Goal: Task Accomplishment & Management: Use online tool/utility

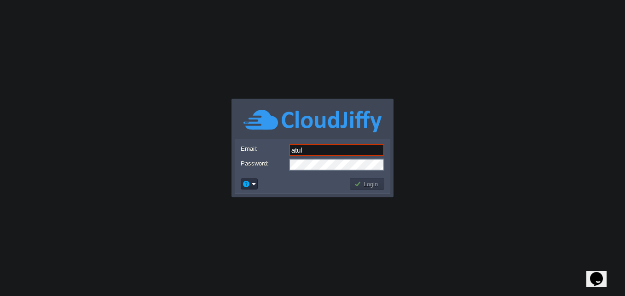
type input "atul.ahire@pid.work"
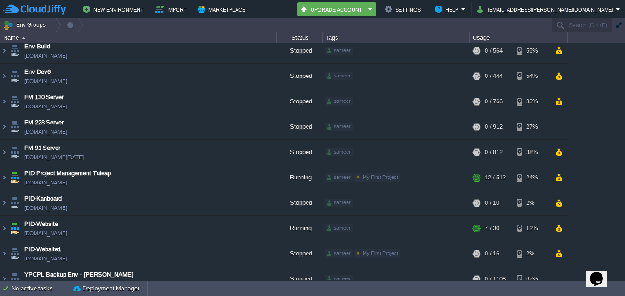
scroll to position [41, 0]
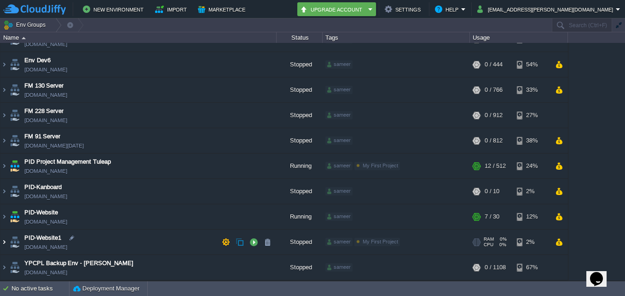
click at [5, 243] on img at bounding box center [3, 241] width 7 height 25
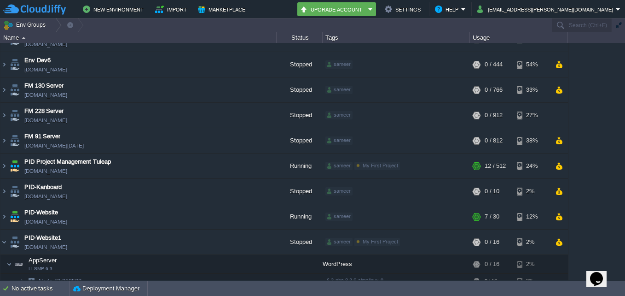
scroll to position [90, 0]
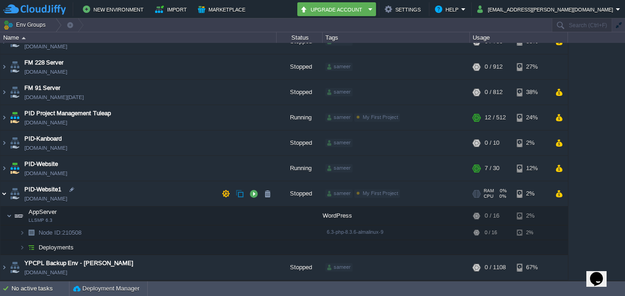
click at [6, 197] on img at bounding box center [3, 193] width 7 height 25
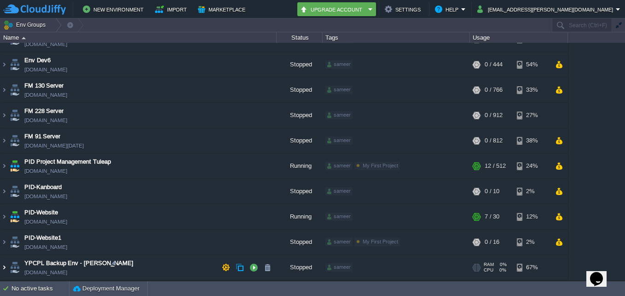
click at [5, 264] on img at bounding box center [3, 267] width 7 height 25
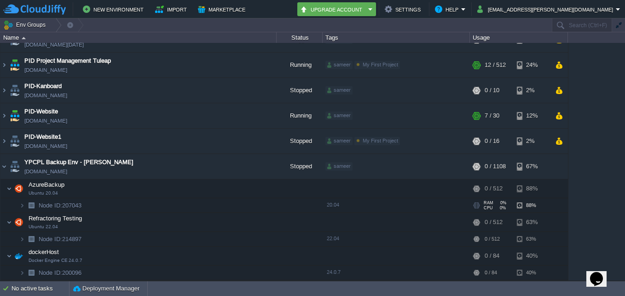
click at [25, 204] on img at bounding box center [31, 205] width 13 height 14
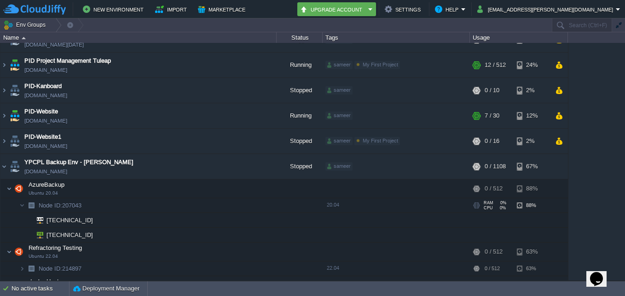
click at [73, 246] on span "Refractoring Testing" at bounding box center [56, 248] width 56 height 8
click at [252, 169] on button "button" at bounding box center [254, 166] width 8 height 8
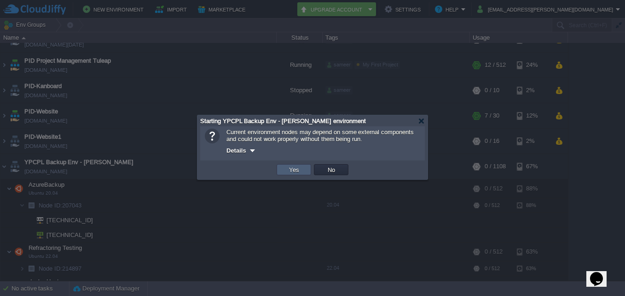
click at [303, 167] on td "Yes" at bounding box center [294, 169] width 35 height 11
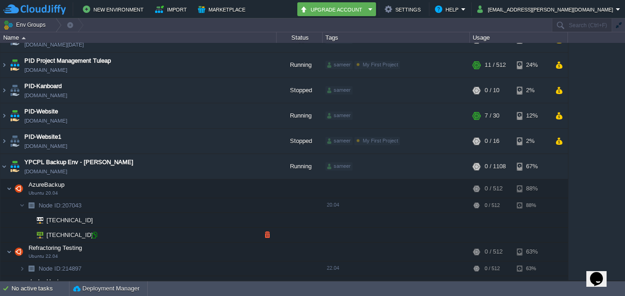
click at [93, 233] on div at bounding box center [94, 235] width 8 height 8
click at [10, 188] on img at bounding box center [9, 188] width 6 height 18
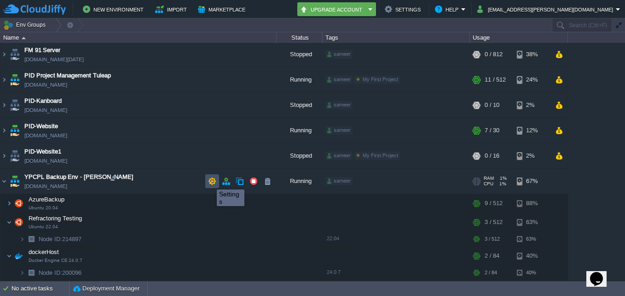
click at [210, 181] on button "button" at bounding box center [212, 181] width 8 height 8
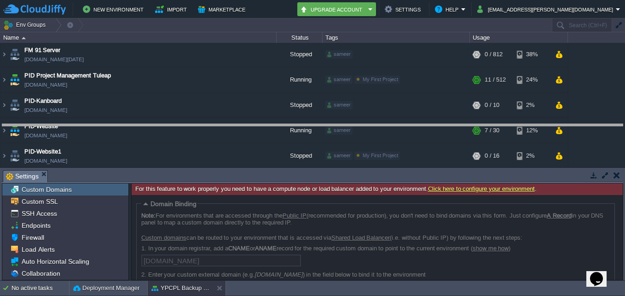
drag, startPoint x: 241, startPoint y: 176, endPoint x: 235, endPoint y: 129, distance: 47.0
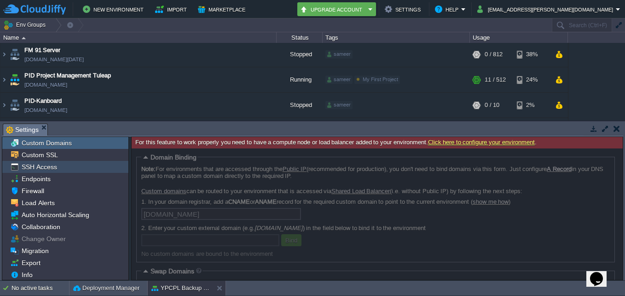
click at [65, 167] on div "SSH Access" at bounding box center [65, 167] width 126 height 12
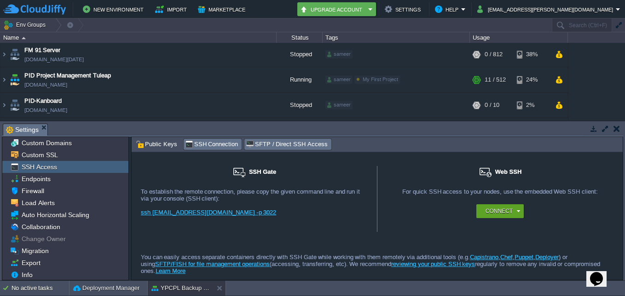
click at [268, 147] on span "SFTP / Direct SSH Access" at bounding box center [287, 144] width 82 height 10
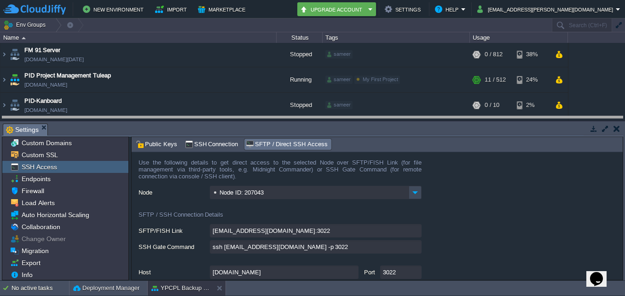
drag, startPoint x: 357, startPoint y: 128, endPoint x: 358, endPoint y: 115, distance: 12.4
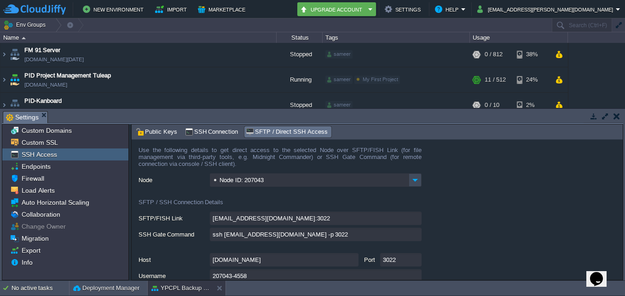
scroll to position [63, 0]
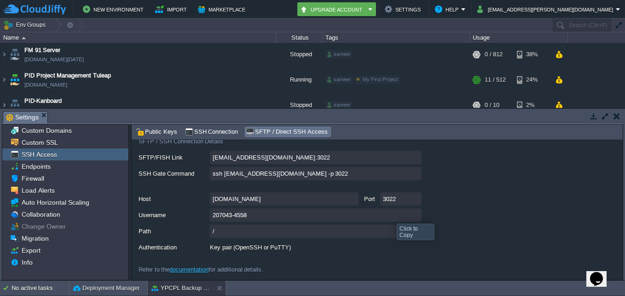
click at [413, 212] on input "207043-4558" at bounding box center [316, 214] width 212 height 13
click at [597, 120] on button "button" at bounding box center [594, 116] width 8 height 8
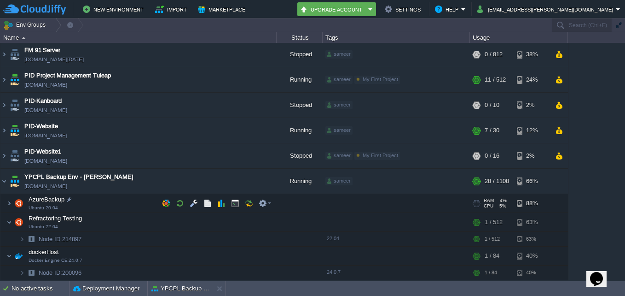
click at [13, 206] on img at bounding box center [18, 203] width 13 height 18
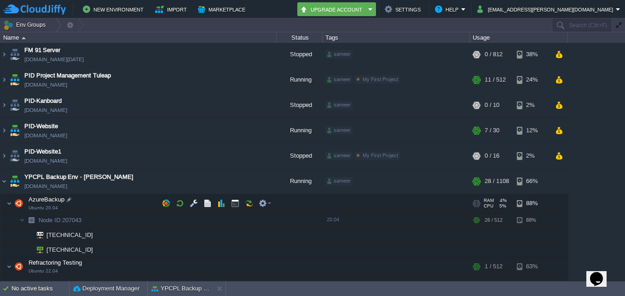
click at [13, 206] on img at bounding box center [18, 203] width 13 height 18
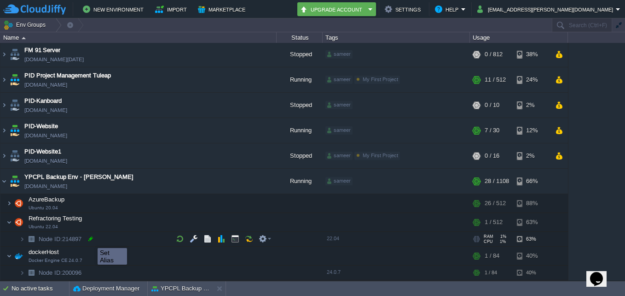
click at [91, 239] on div at bounding box center [91, 238] width 8 height 8
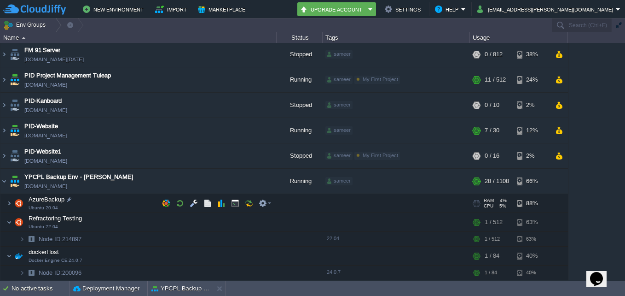
click at [13, 203] on img at bounding box center [18, 203] width 13 height 18
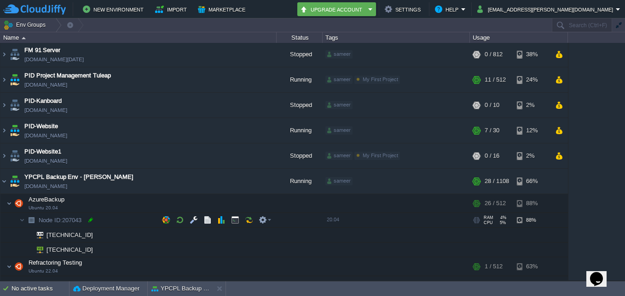
click at [93, 218] on div at bounding box center [91, 220] width 8 height 8
type input "207043"
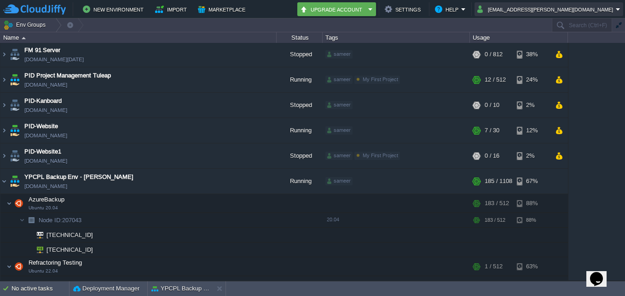
click at [588, 8] on button "atul.ahire@pid.work" at bounding box center [547, 9] width 139 height 11
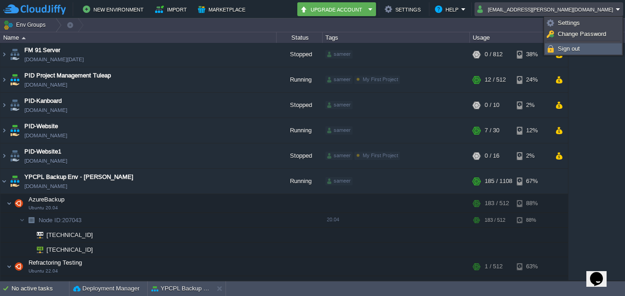
click at [585, 45] on link "Sign out" at bounding box center [584, 49] width 76 height 10
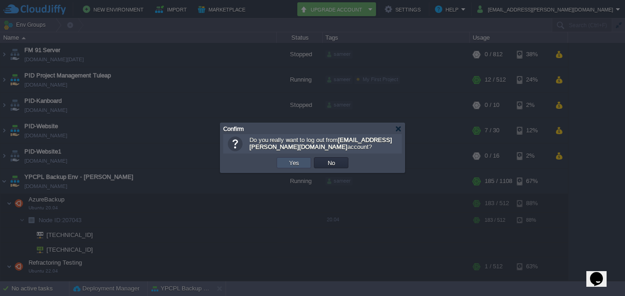
click at [295, 164] on button "Yes" at bounding box center [294, 162] width 16 height 8
